Goal: Task Accomplishment & Management: Manage account settings

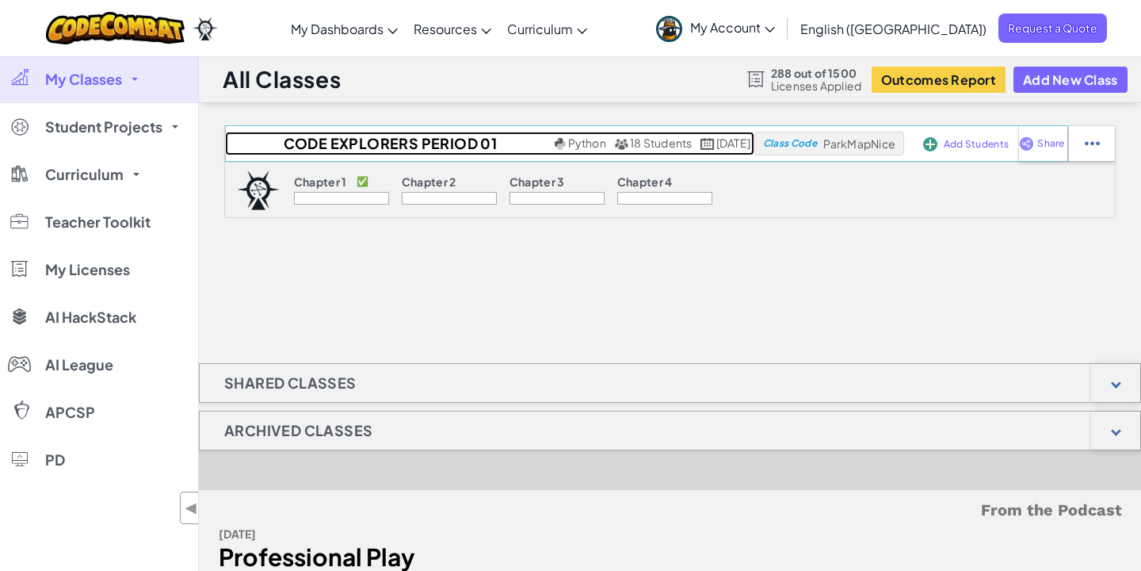
click at [630, 144] on span "18 Students" at bounding box center [661, 143] width 63 height 14
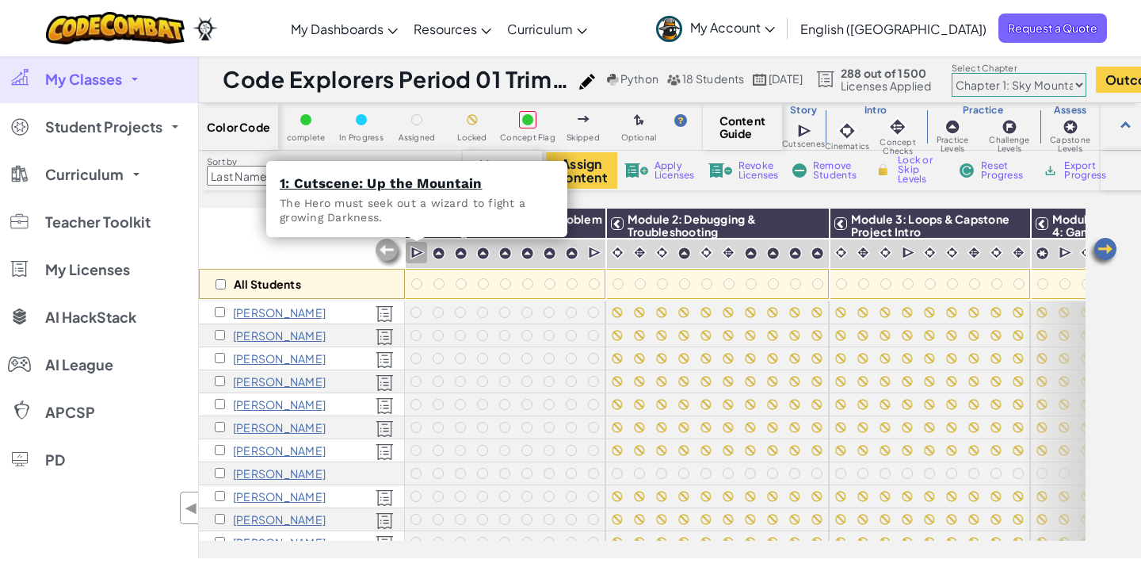
click at [414, 254] on img at bounding box center [417, 253] width 15 height 16
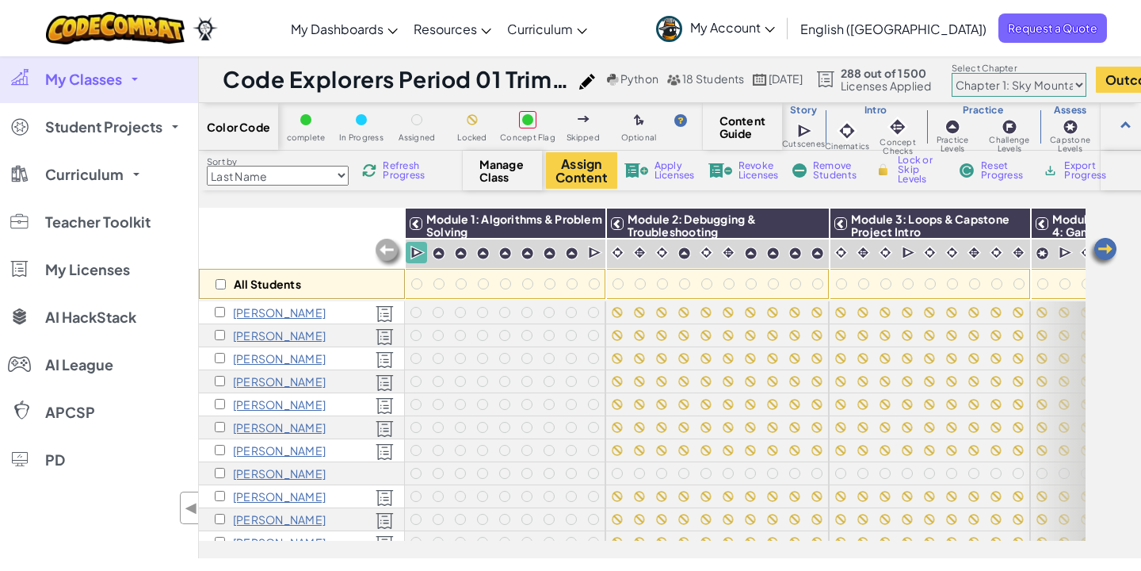
click at [415, 254] on img at bounding box center [417, 253] width 15 height 16
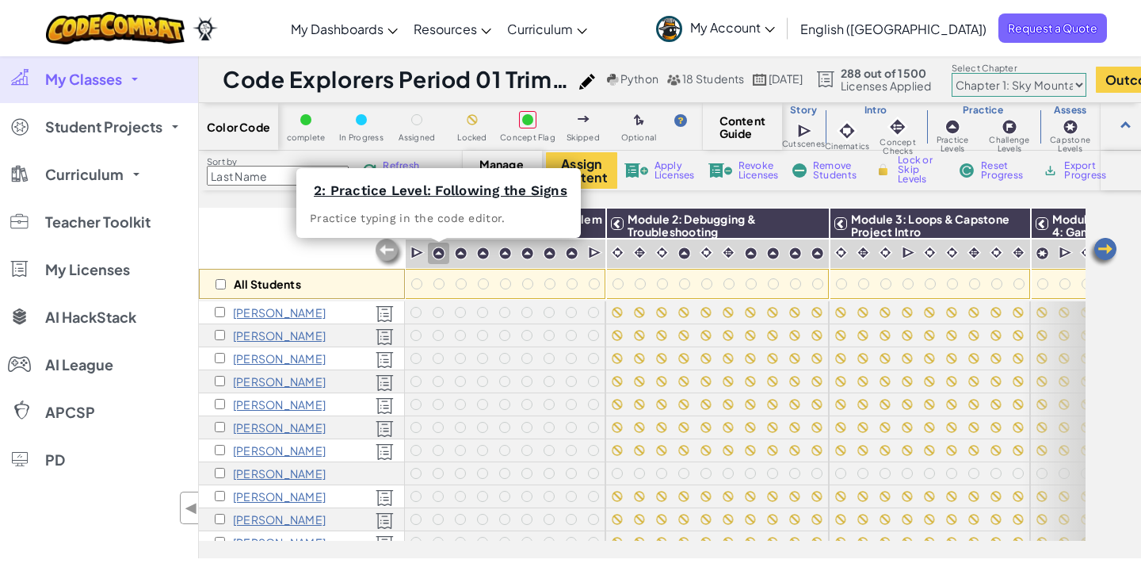
click at [440, 254] on img at bounding box center [438, 252] width 13 height 13
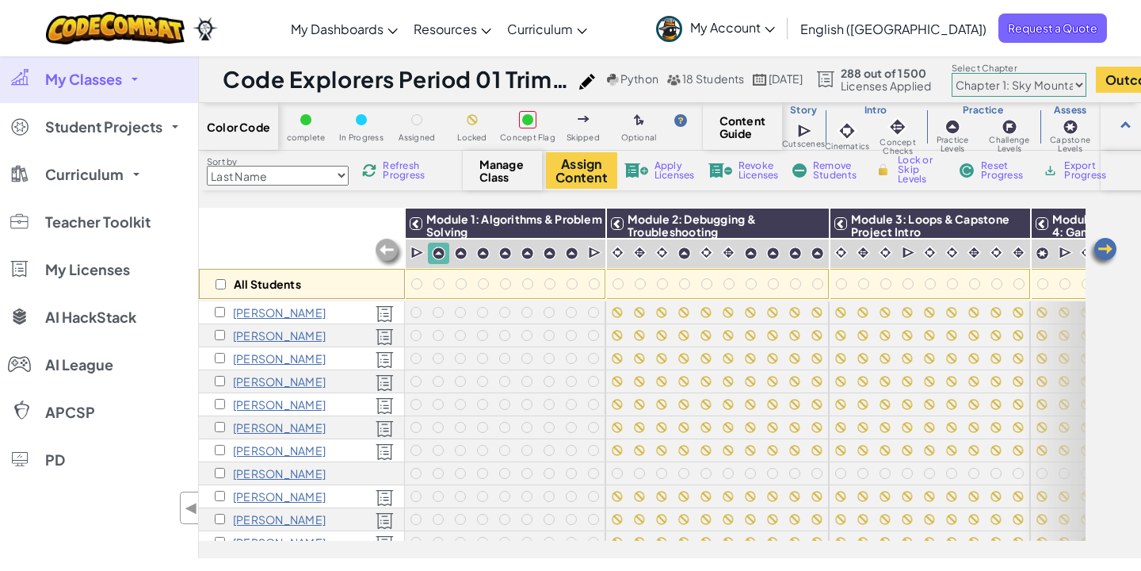
click at [441, 255] on img at bounding box center [438, 252] width 13 height 13
click at [299, 135] on span "complete" at bounding box center [306, 137] width 39 height 9
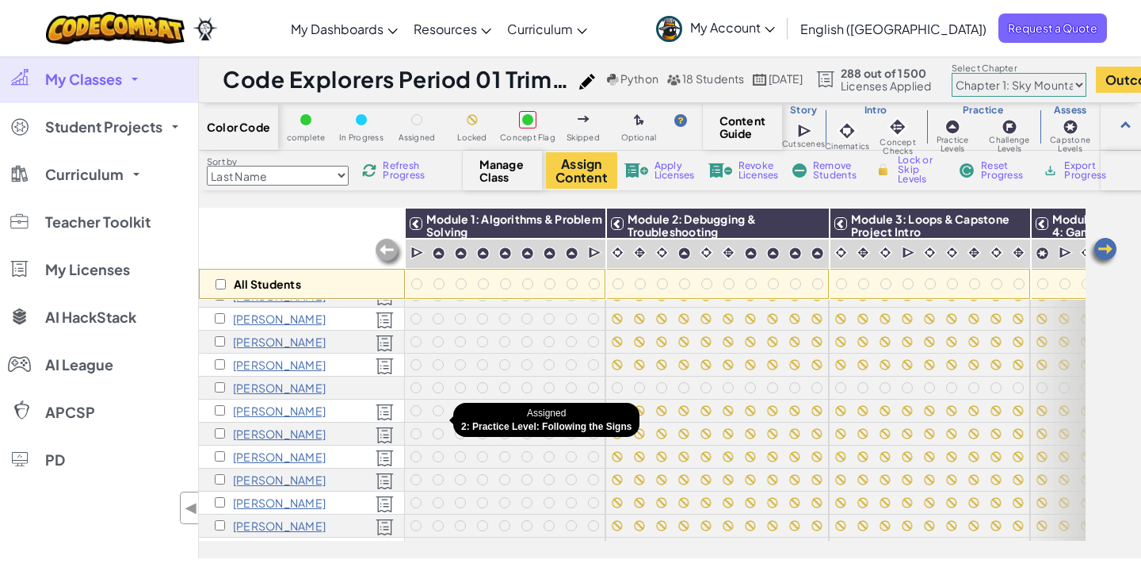
scroll to position [72, 0]
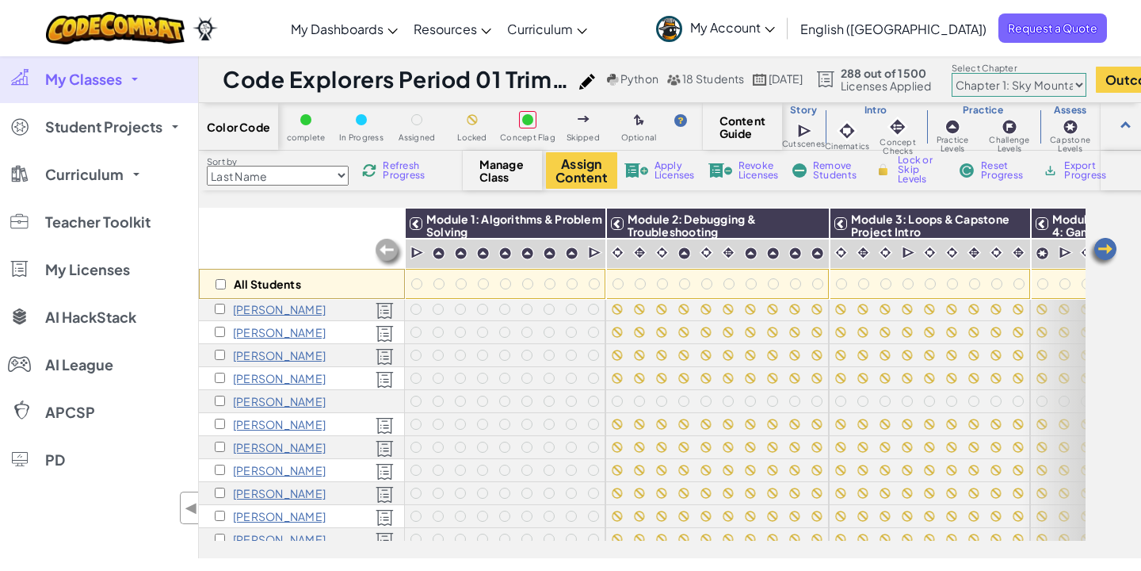
click at [384, 376] on img at bounding box center [385, 379] width 18 height 17
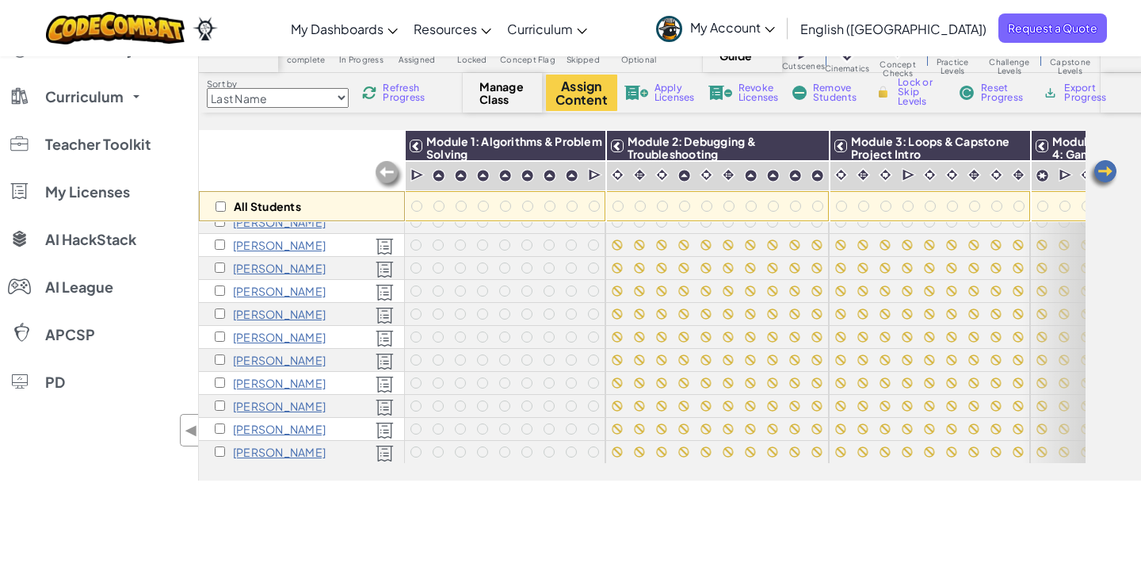
scroll to position [103, 0]
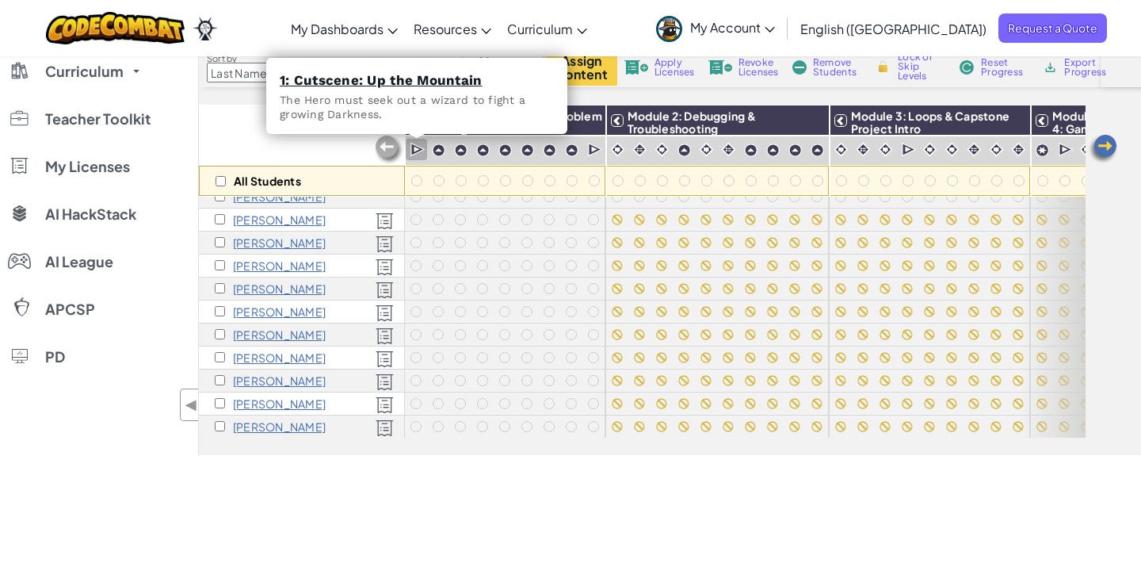
click at [420, 150] on img at bounding box center [417, 150] width 15 height 16
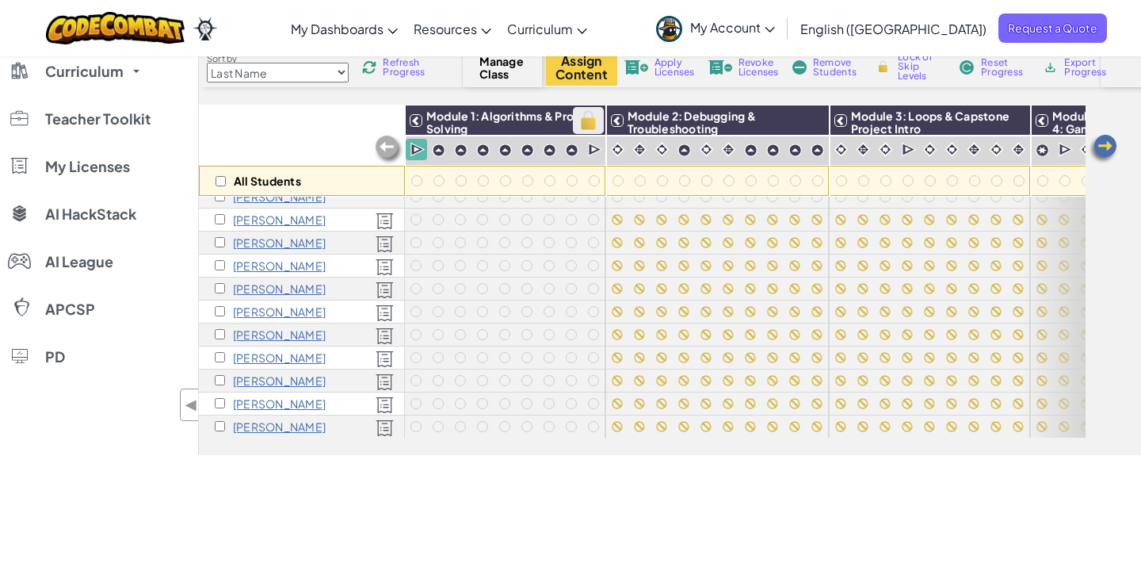
click at [589, 124] on img at bounding box center [589, 121] width 28 height 24
checkbox input "true"
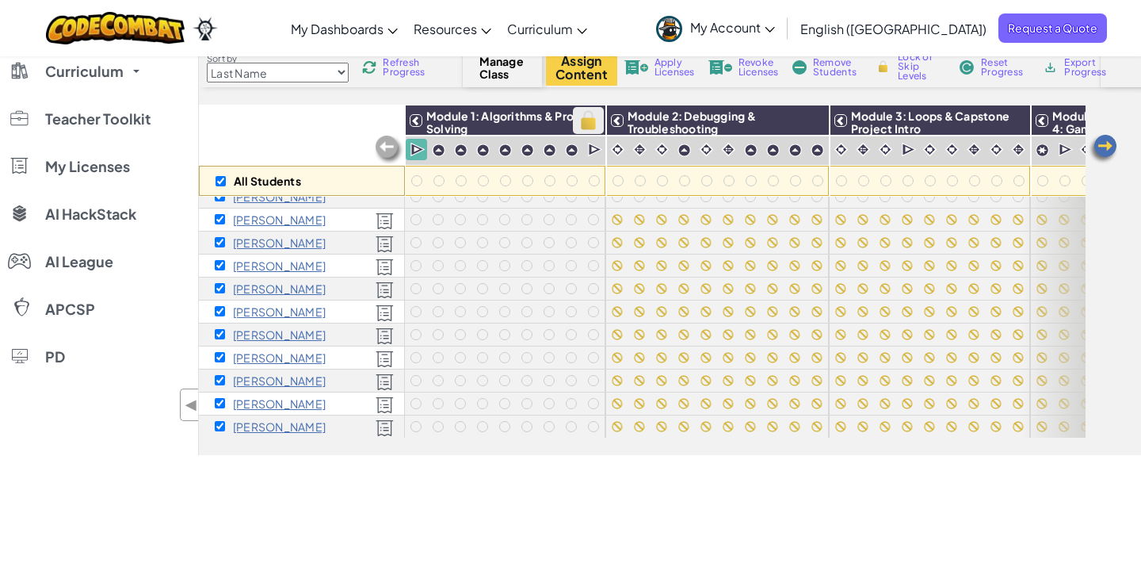
checkbox input "true"
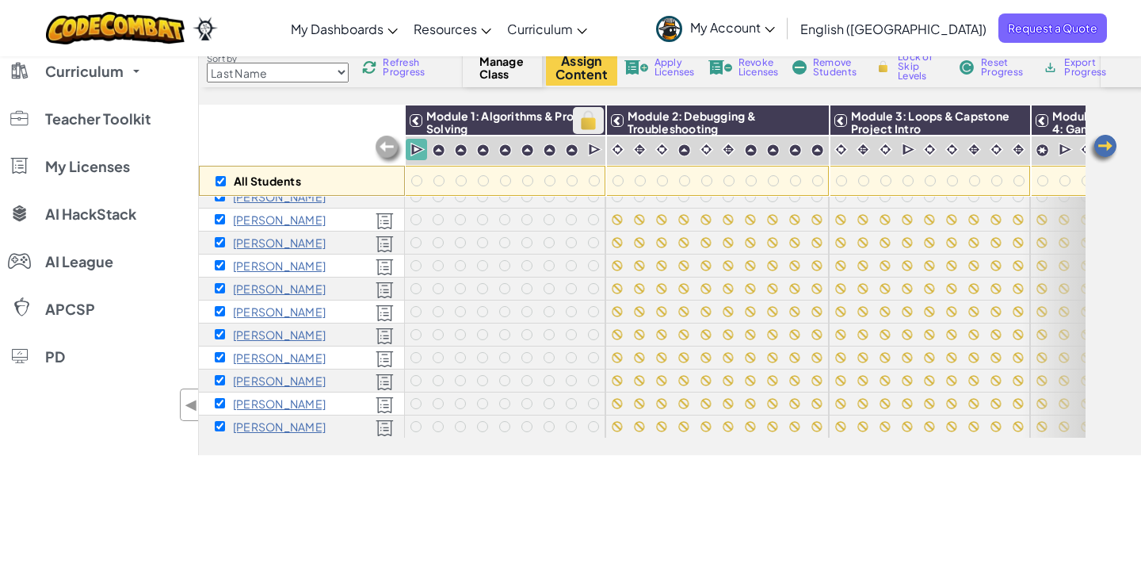
checkbox input "true"
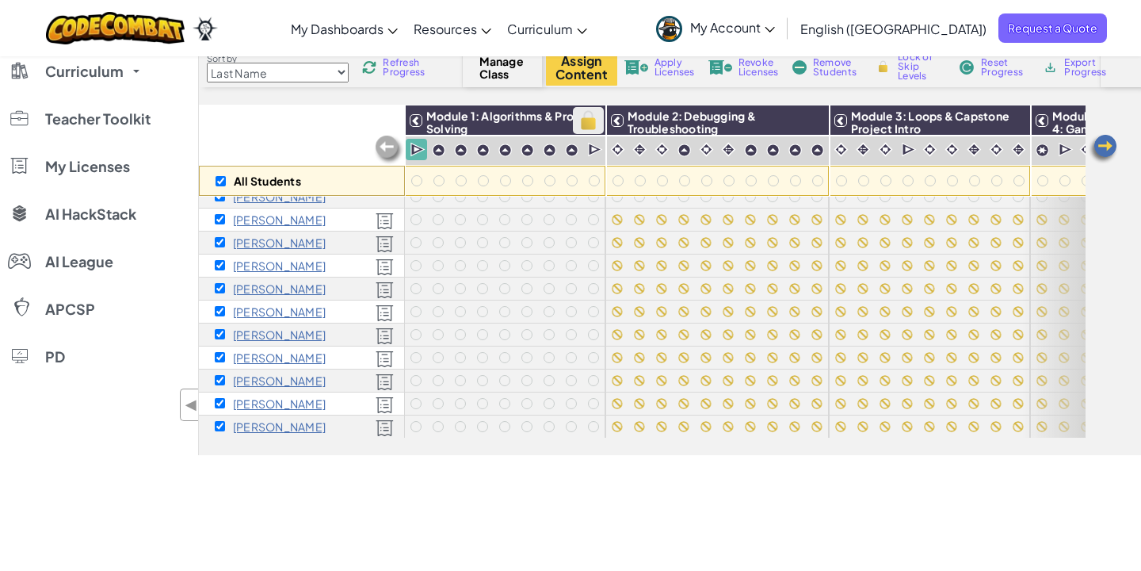
checkbox input "true"
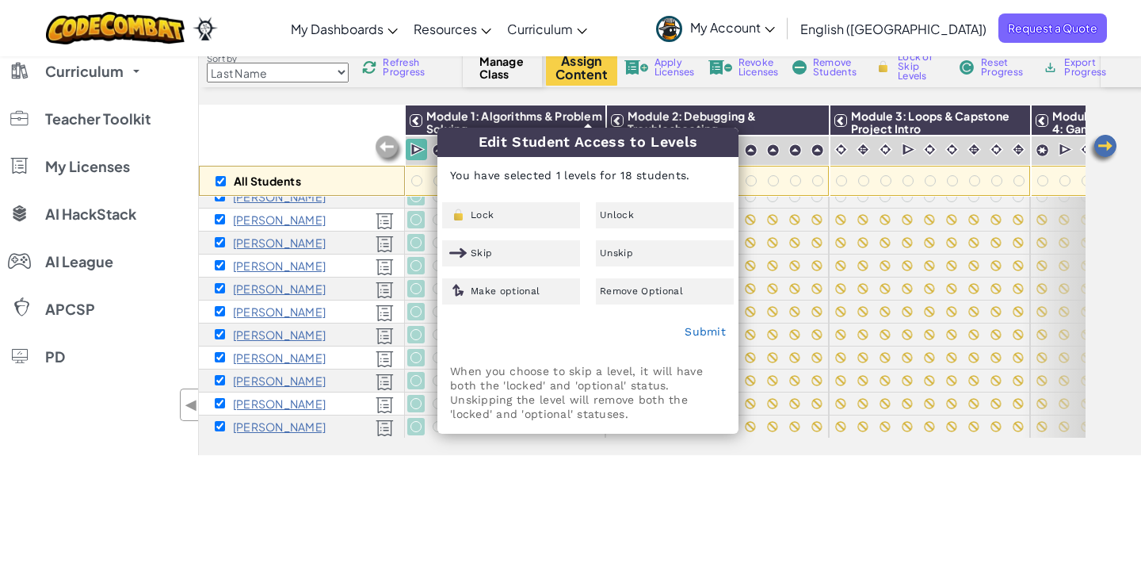
checkbox input "false"
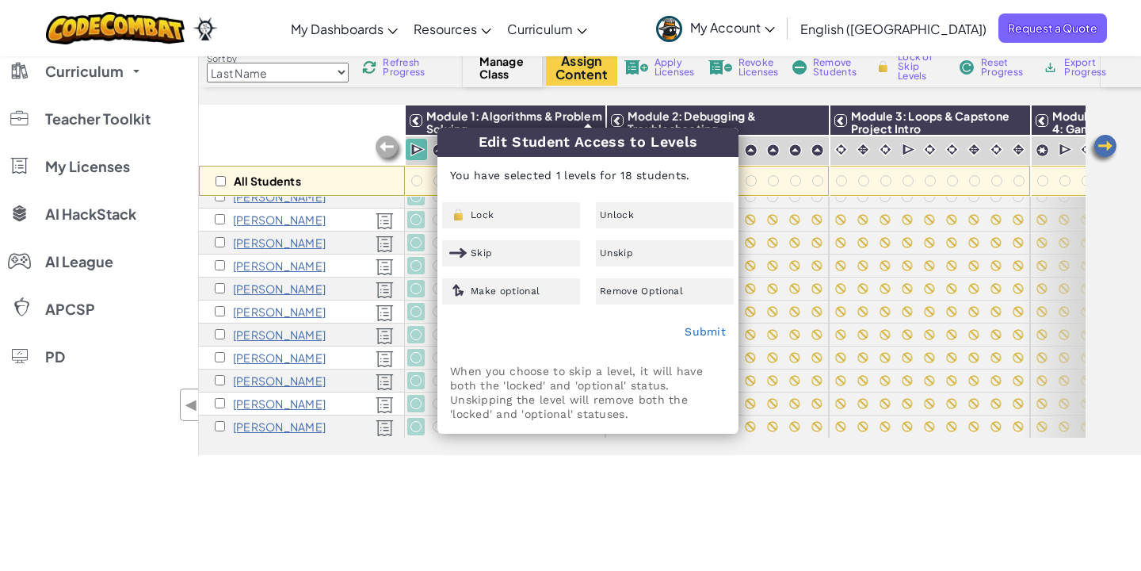
checkbox input "false"
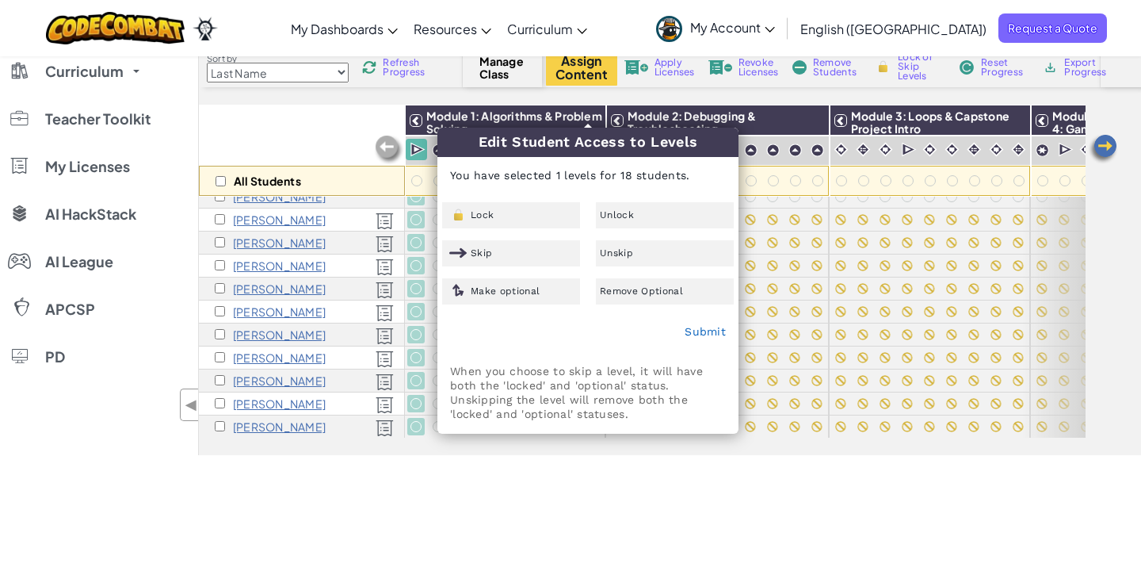
checkbox input "false"
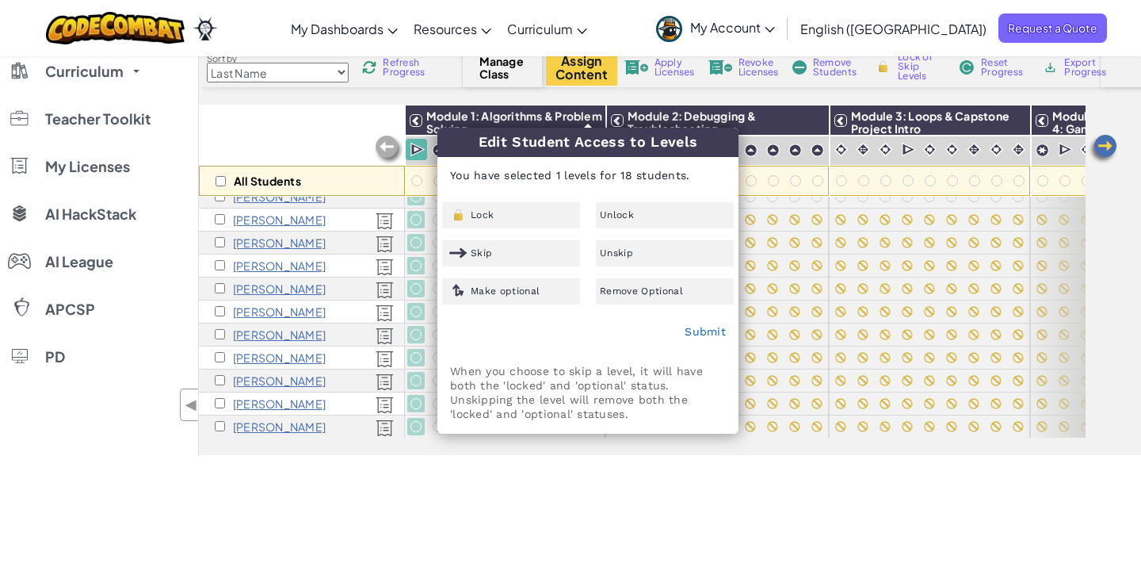
checkbox input "false"
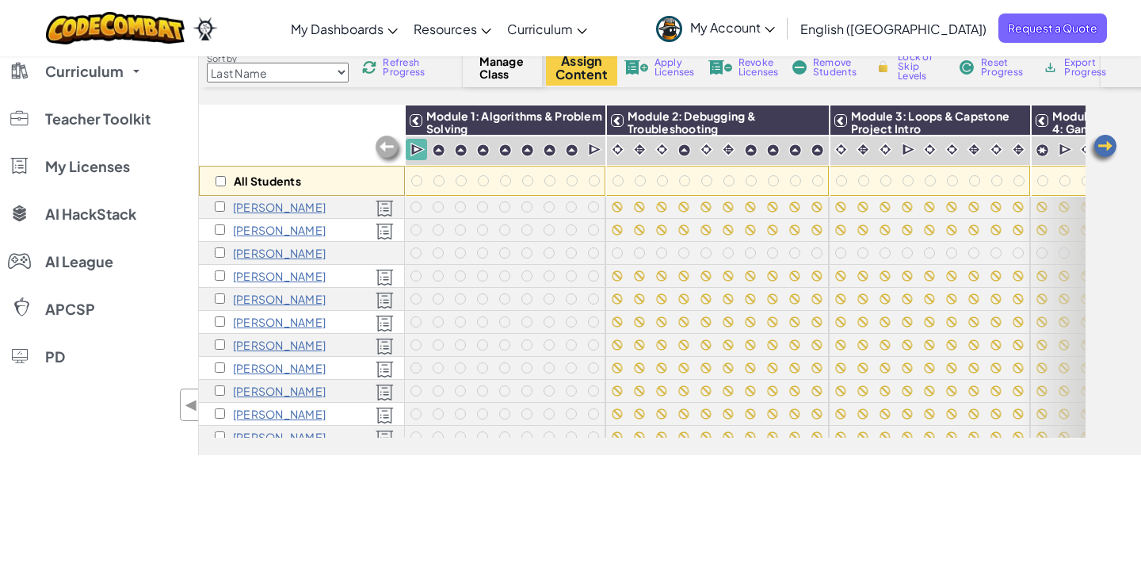
scroll to position [0, 0]
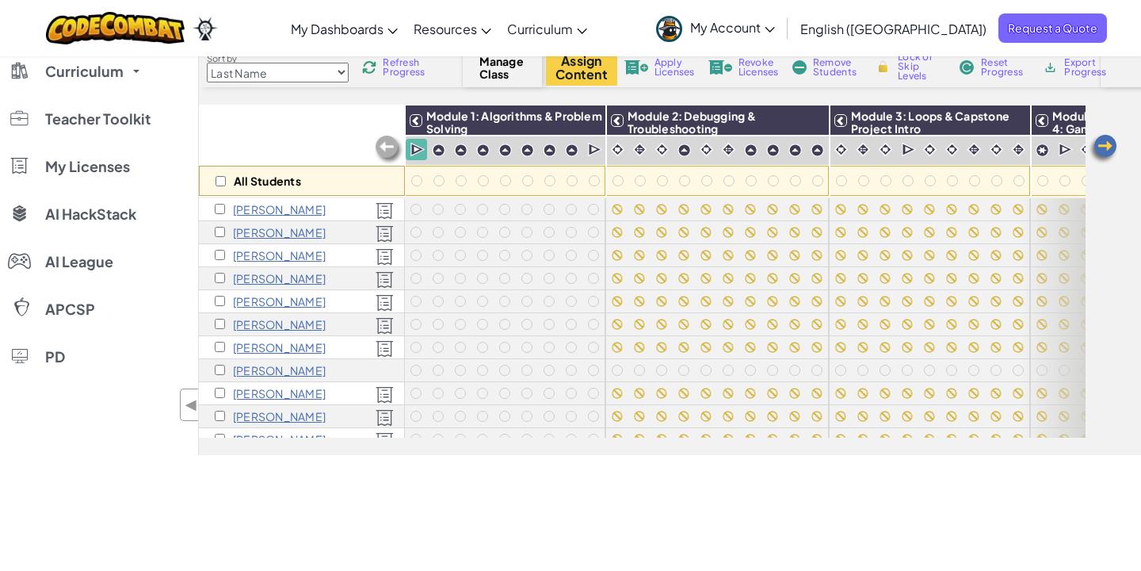
click at [387, 349] on img at bounding box center [385, 348] width 18 height 17
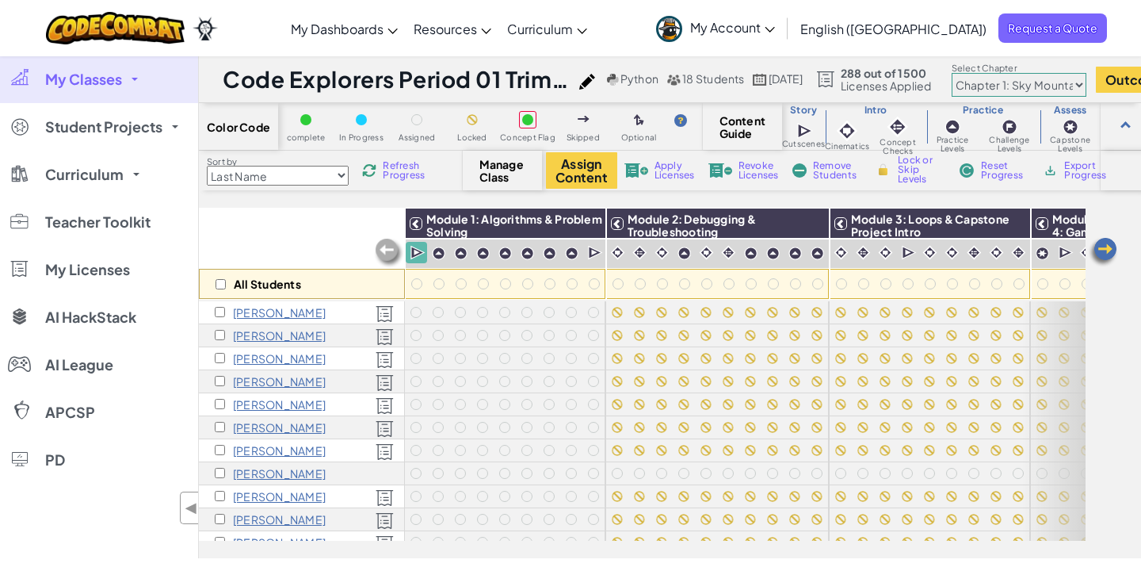
click at [412, 173] on span "Refresh Progress" at bounding box center [407, 170] width 49 height 19
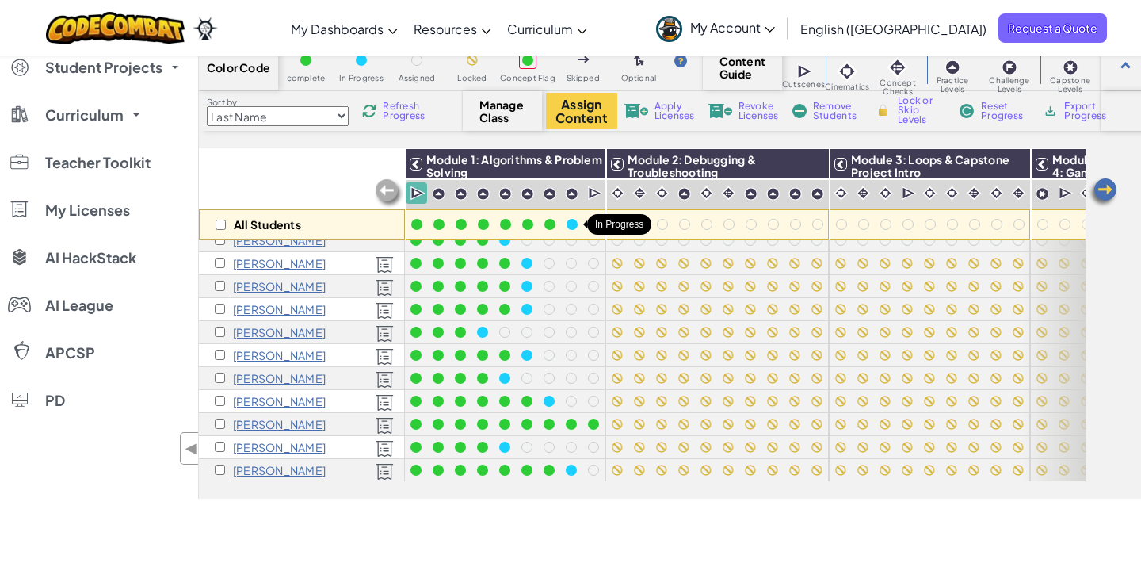
scroll to position [64, 0]
